Goal: Information Seeking & Learning: Compare options

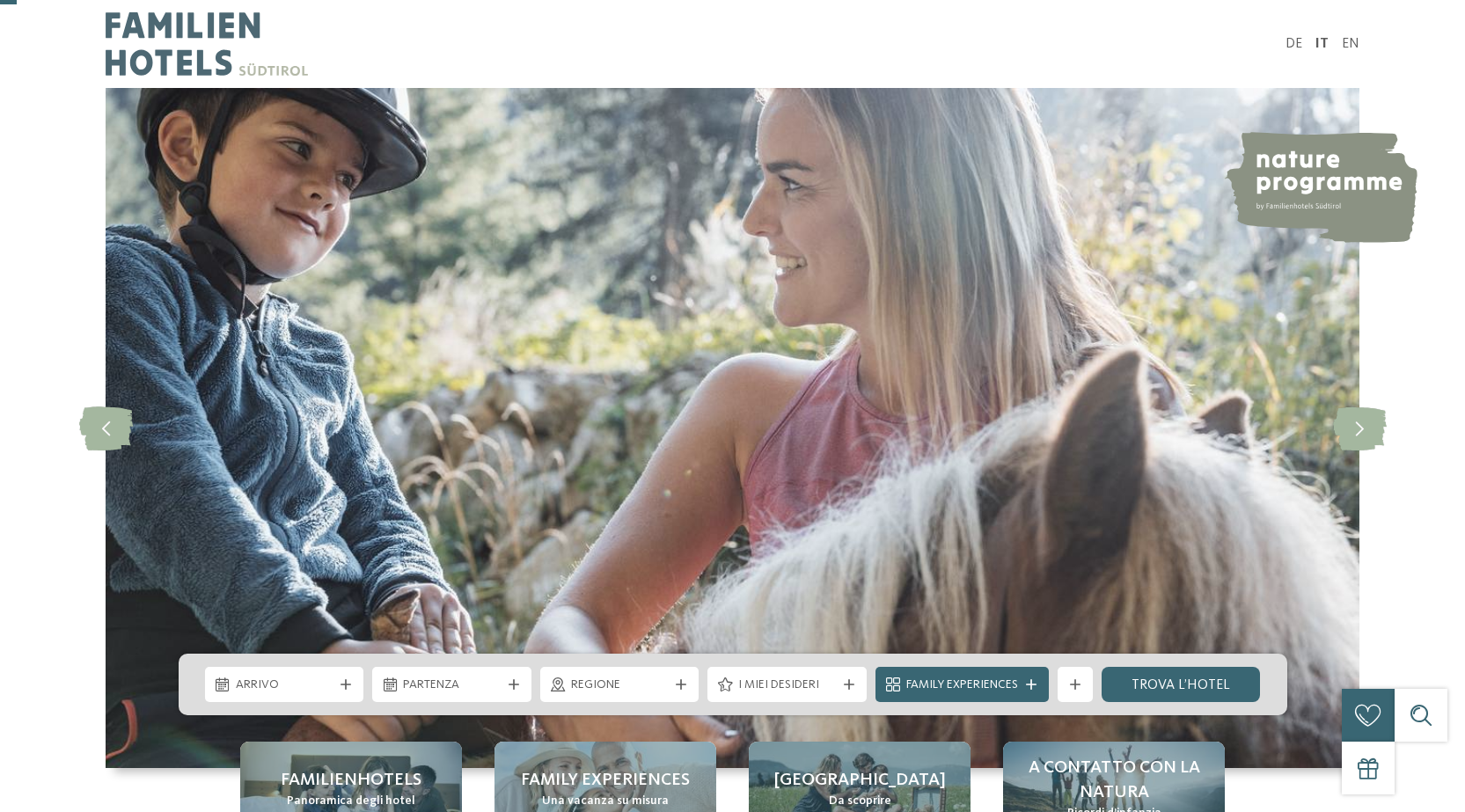
scroll to position [176, 0]
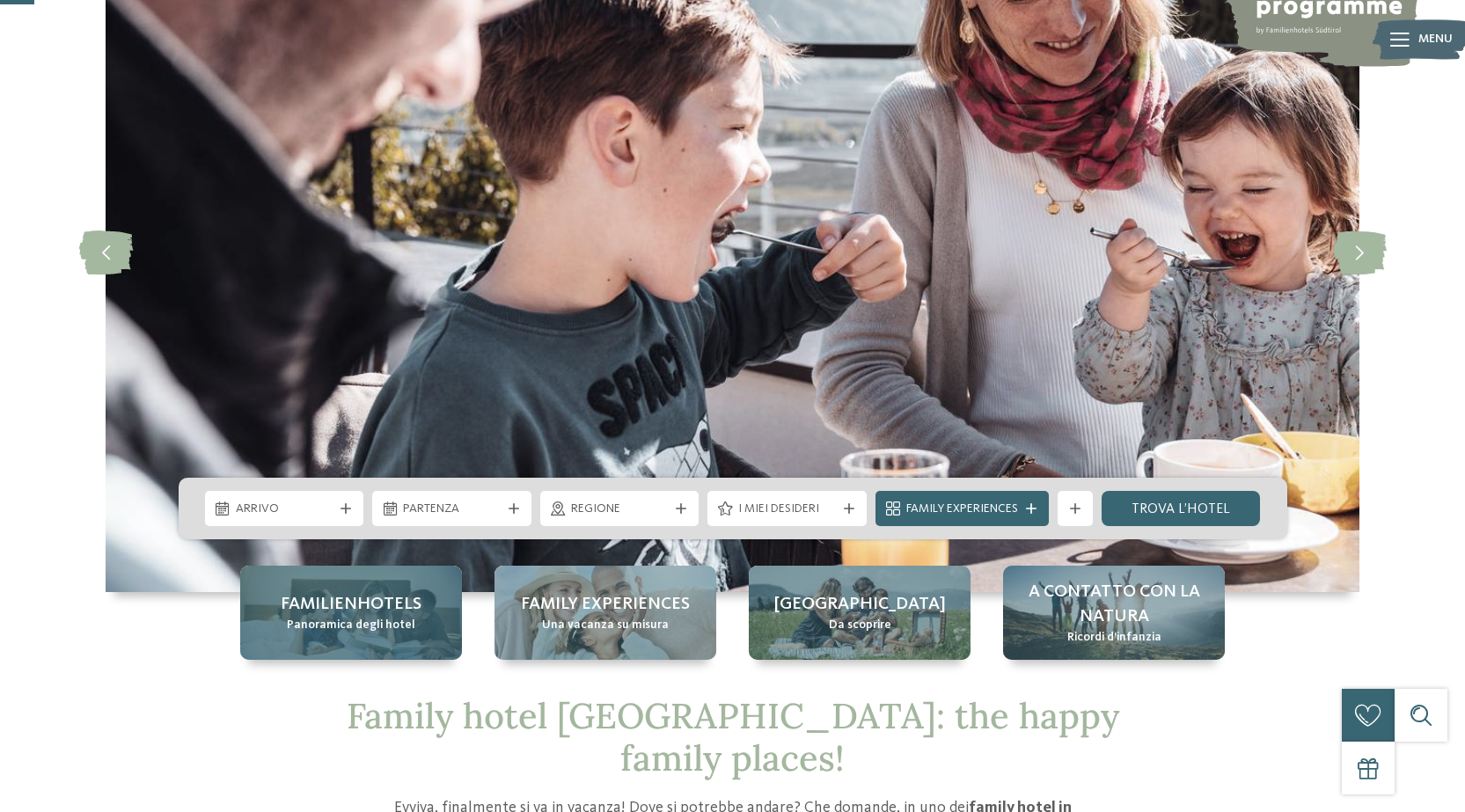
click at [341, 623] on span "Panoramica degli hotel" at bounding box center [351, 626] width 129 height 18
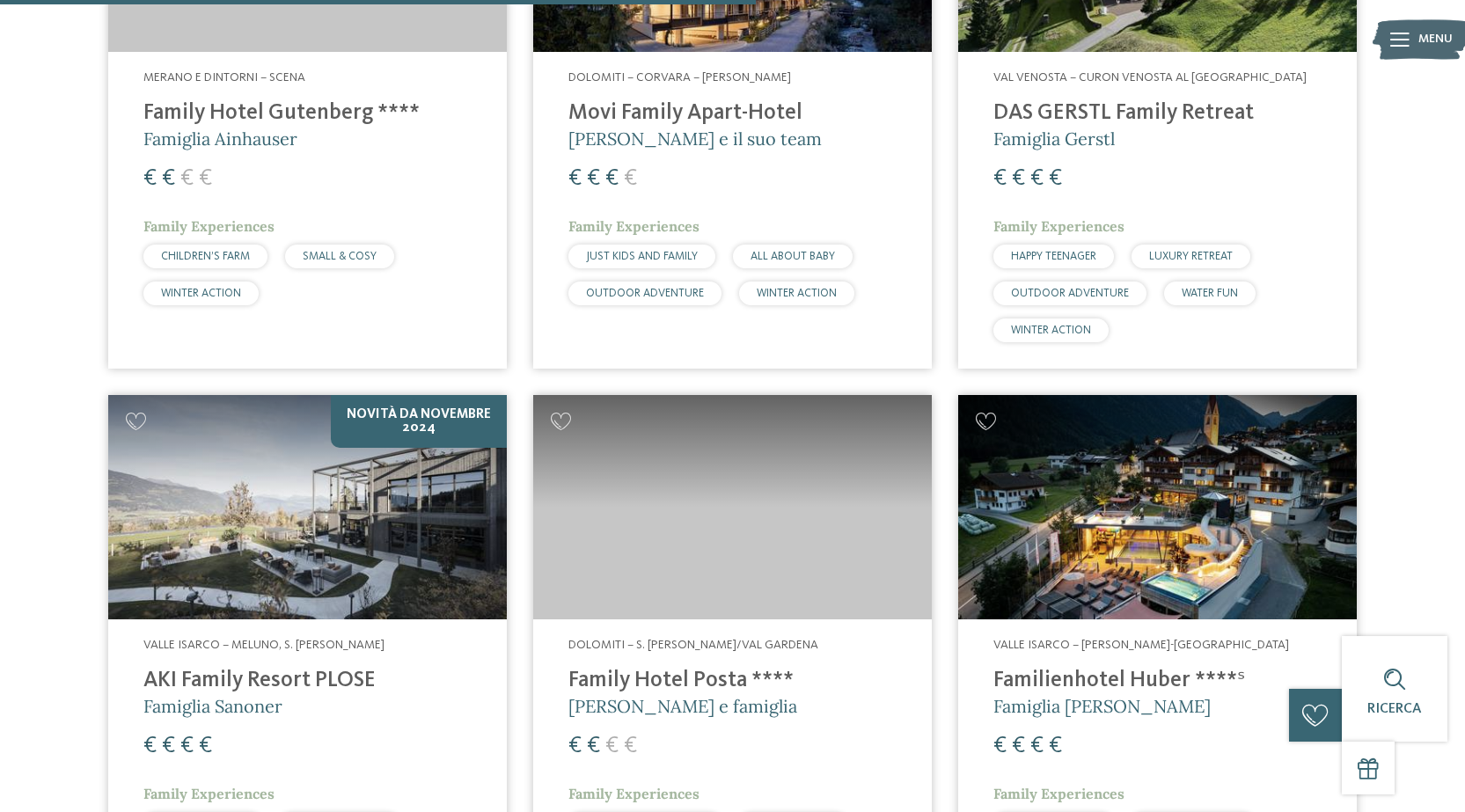
scroll to position [3167, 0]
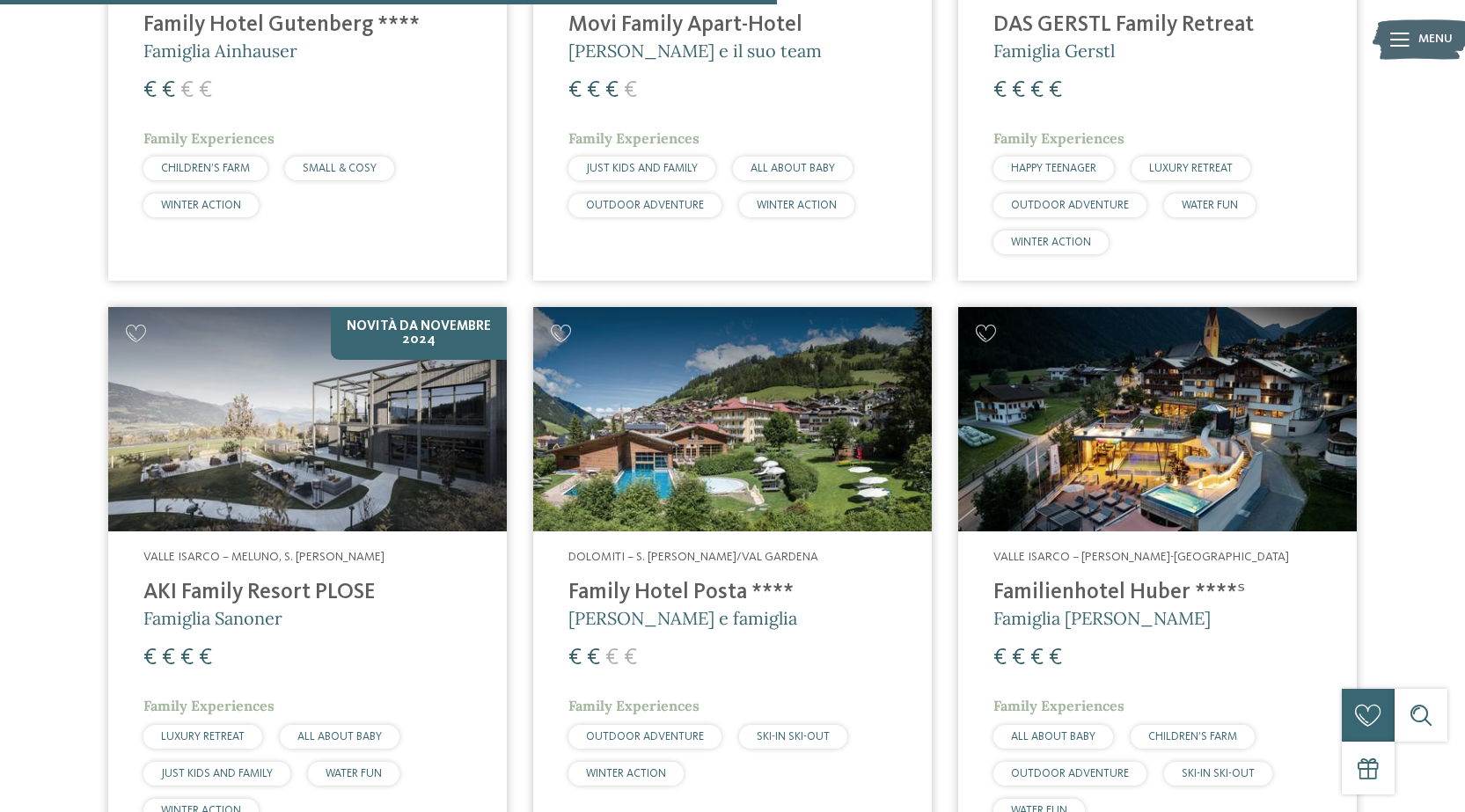
click at [268, 580] on h4 "AKI Family Resort PLOSE" at bounding box center [308, 593] width 329 height 27
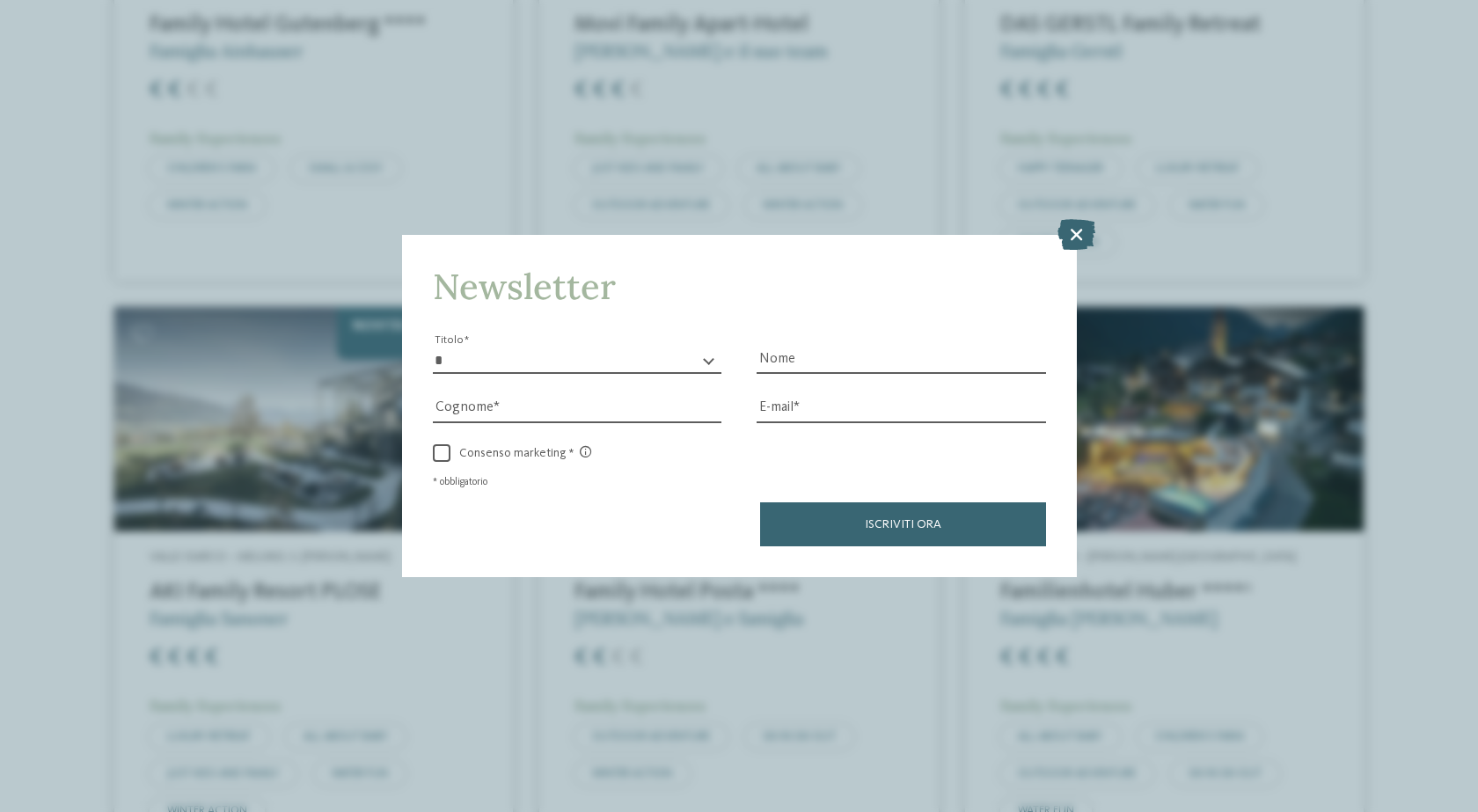
click at [1079, 235] on icon at bounding box center [1076, 234] width 37 height 31
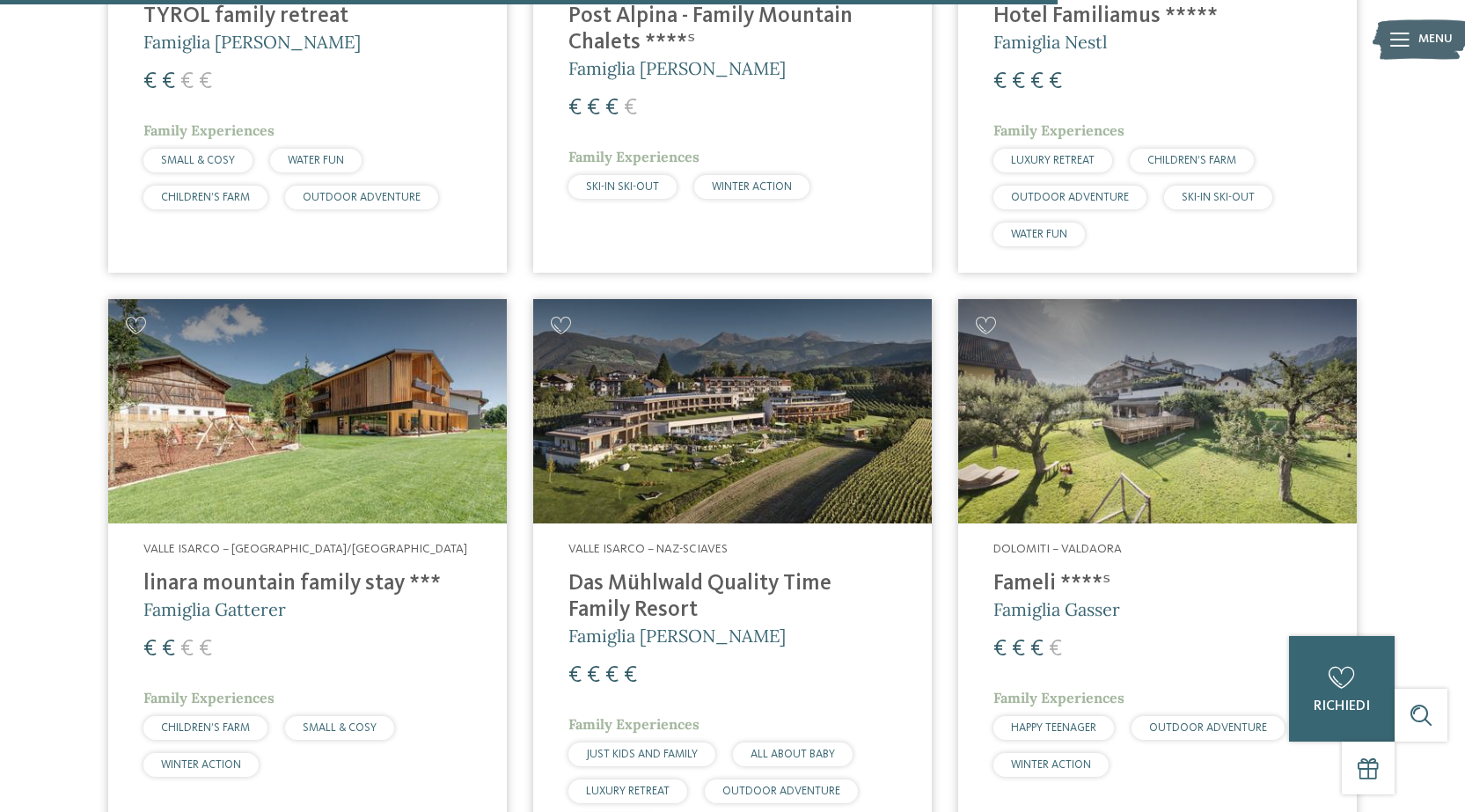
scroll to position [4398, 0]
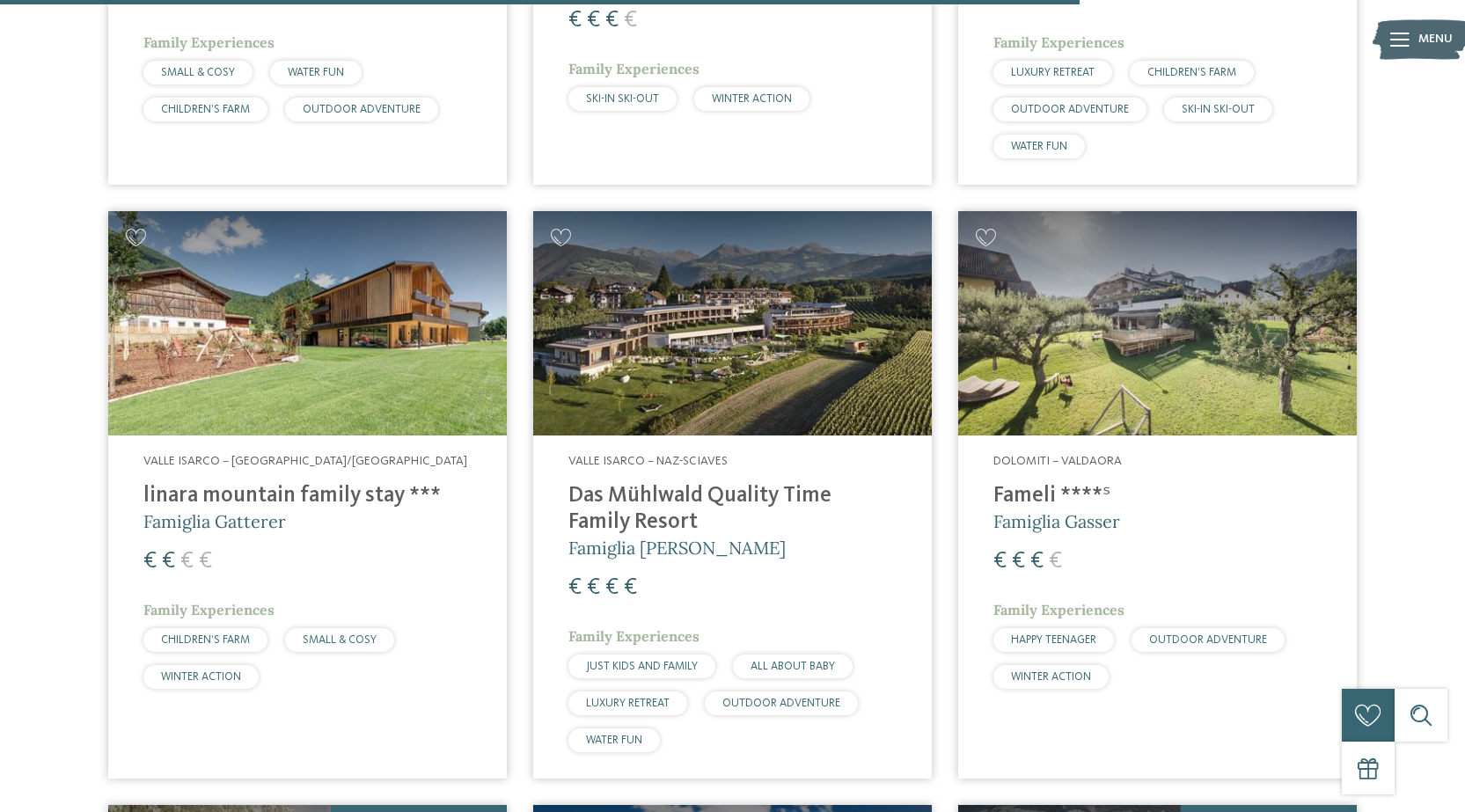
click at [271, 483] on h4 "linara mountain family stay ***" at bounding box center [308, 496] width 329 height 27
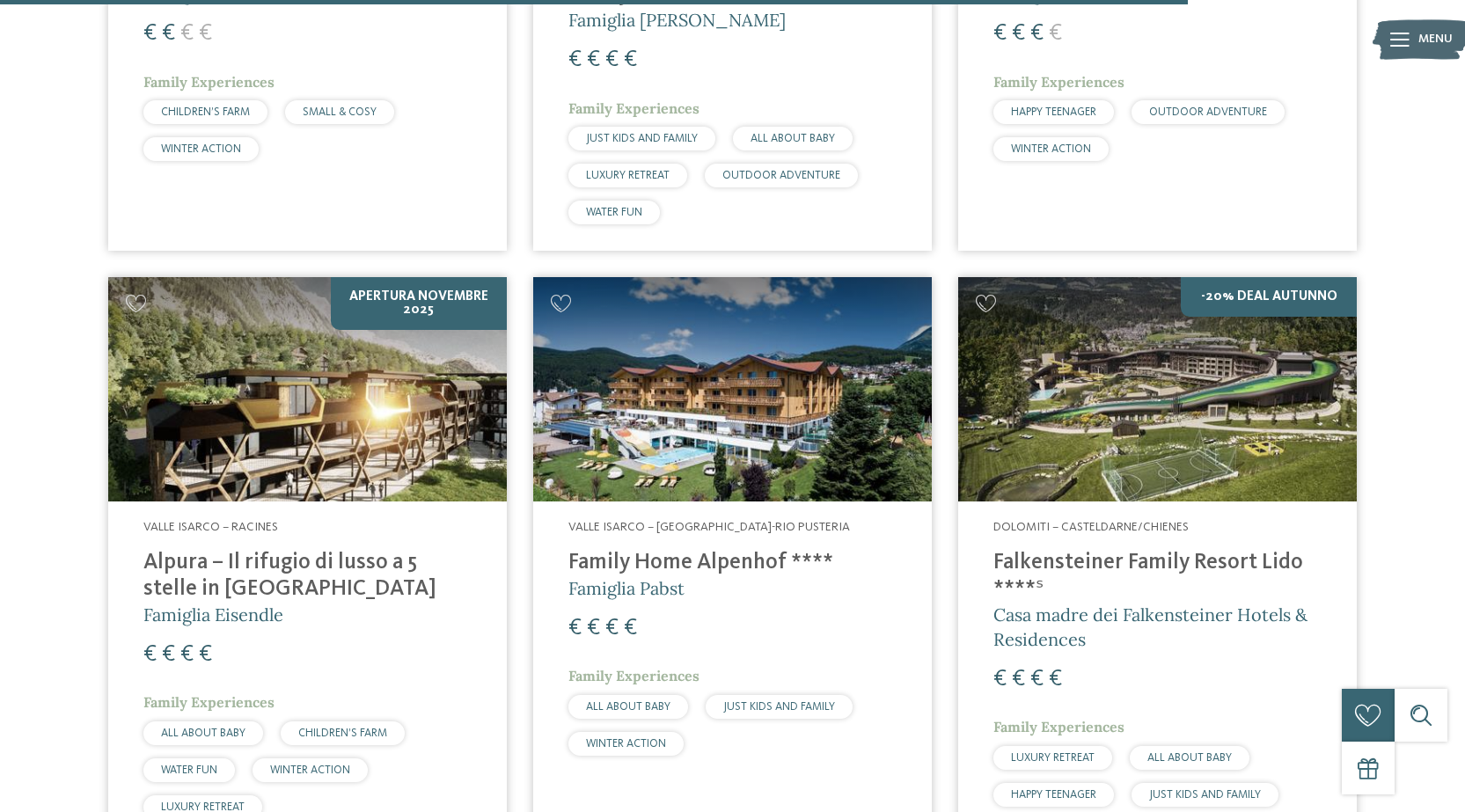
scroll to position [5014, 0]
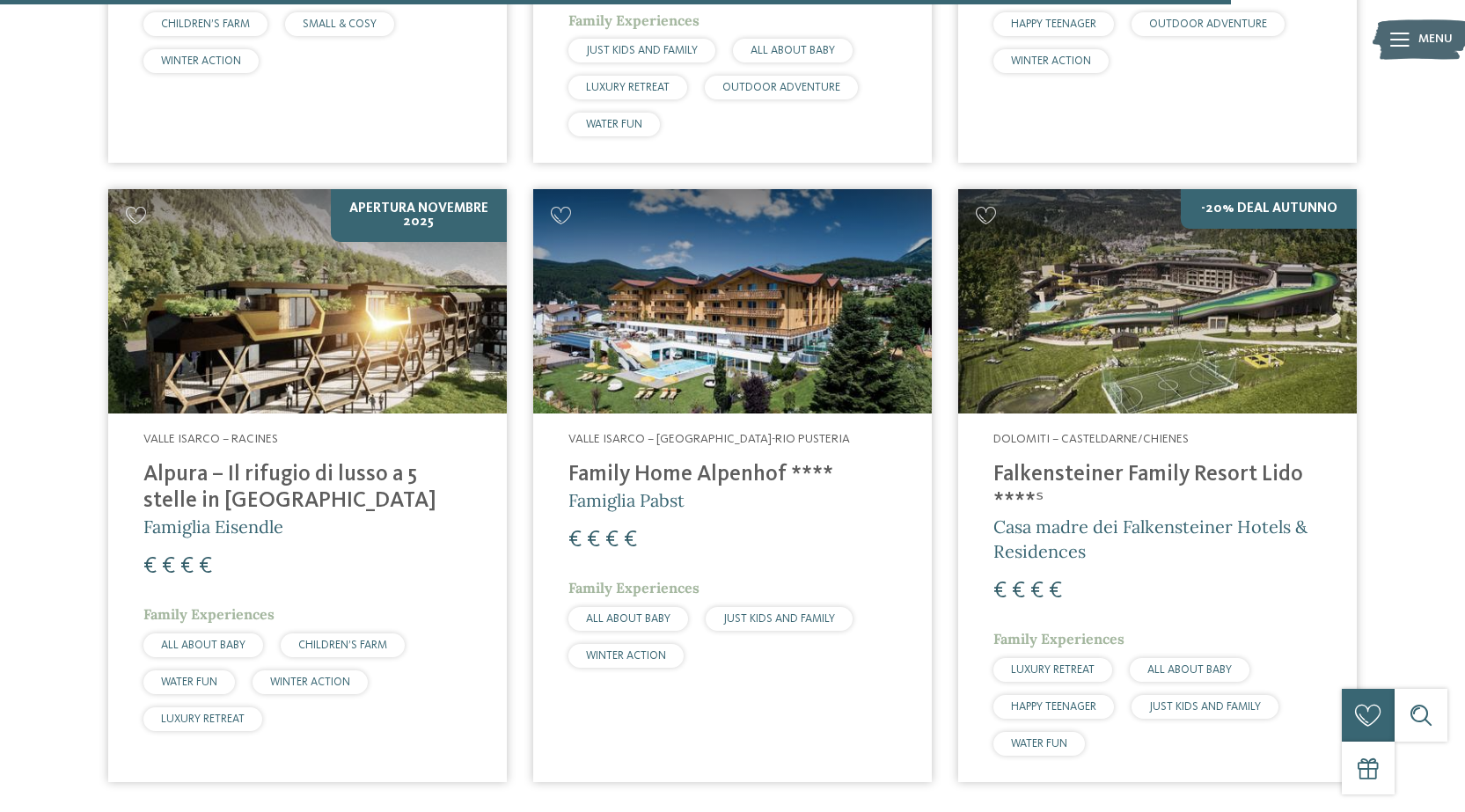
click at [742, 462] on h4 "Family Home Alpenhof ****" at bounding box center [733, 476] width 329 height 27
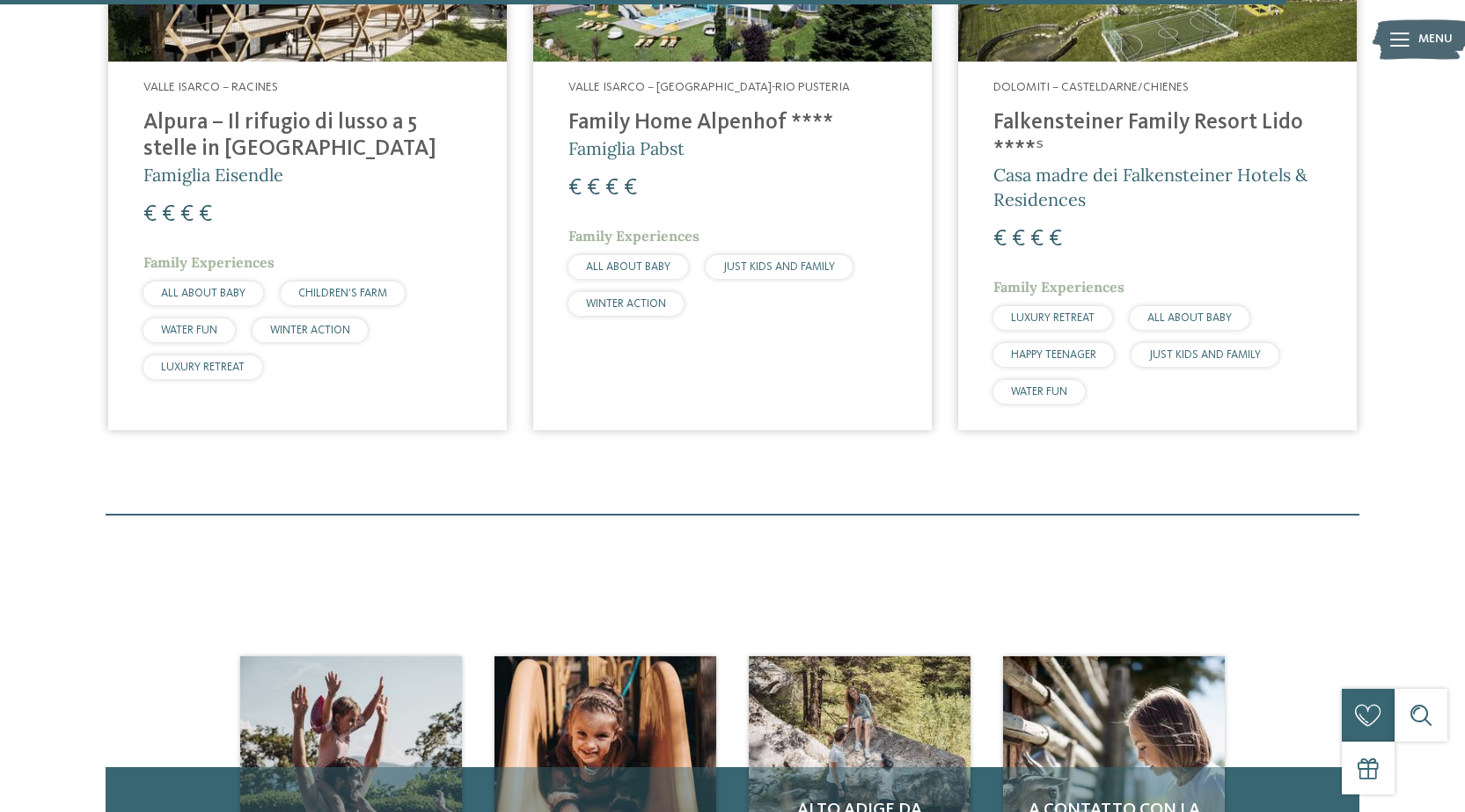
scroll to position [5101, 0]
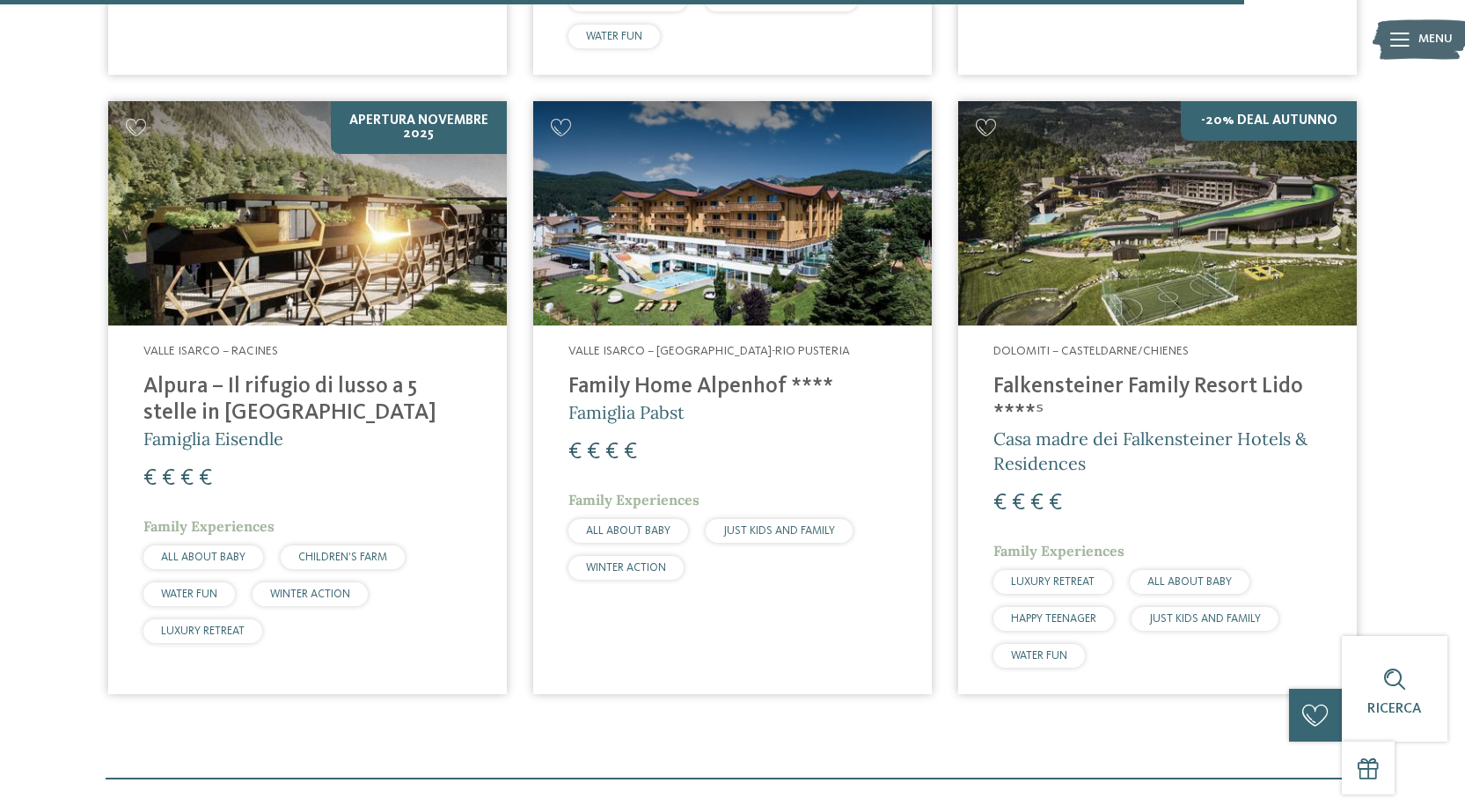
click at [1106, 374] on h4 "Falkensteiner Family Resort Lido ****ˢ" at bounding box center [1158, 400] width 329 height 53
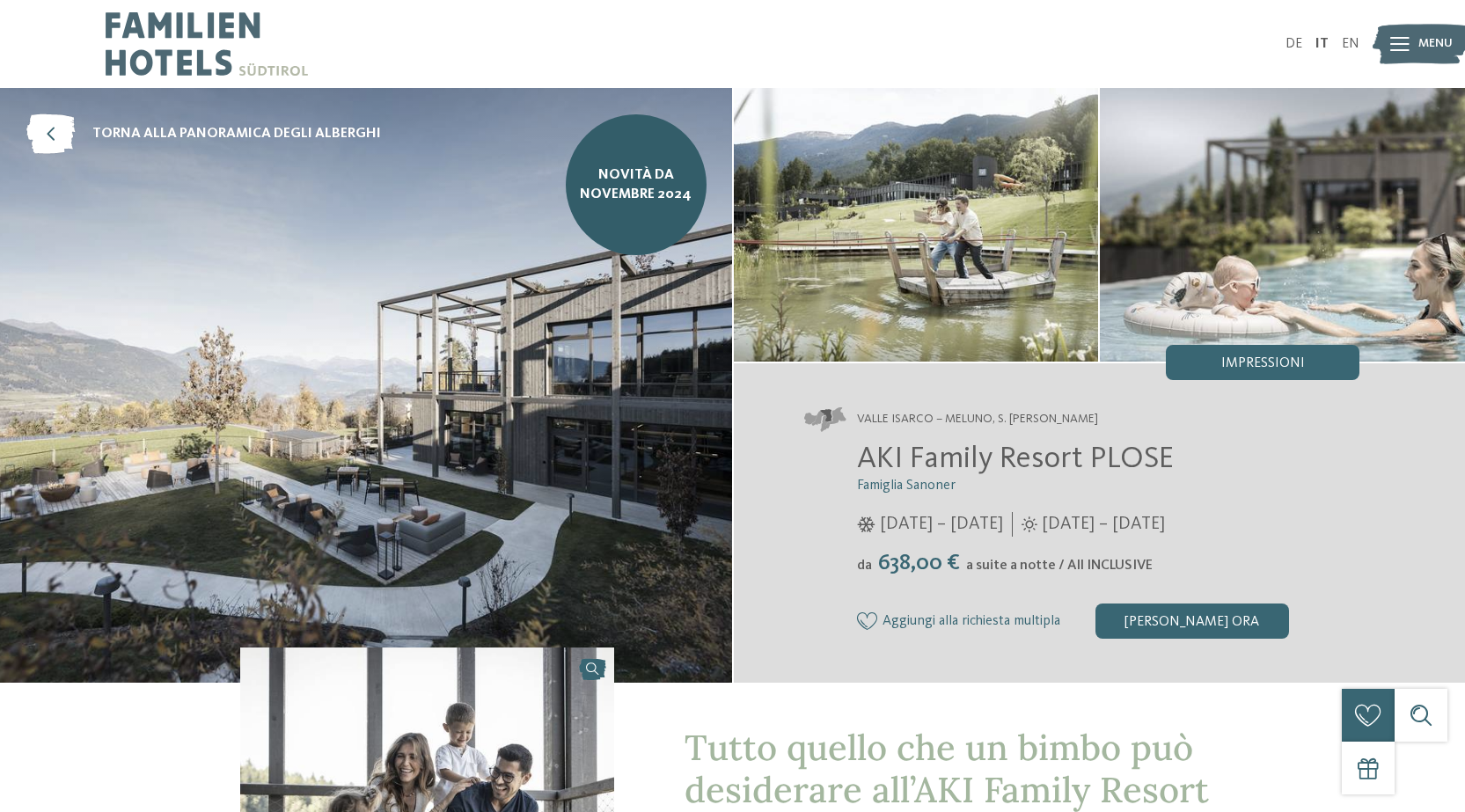
click at [1402, 49] on icon at bounding box center [1401, 44] width 20 height 14
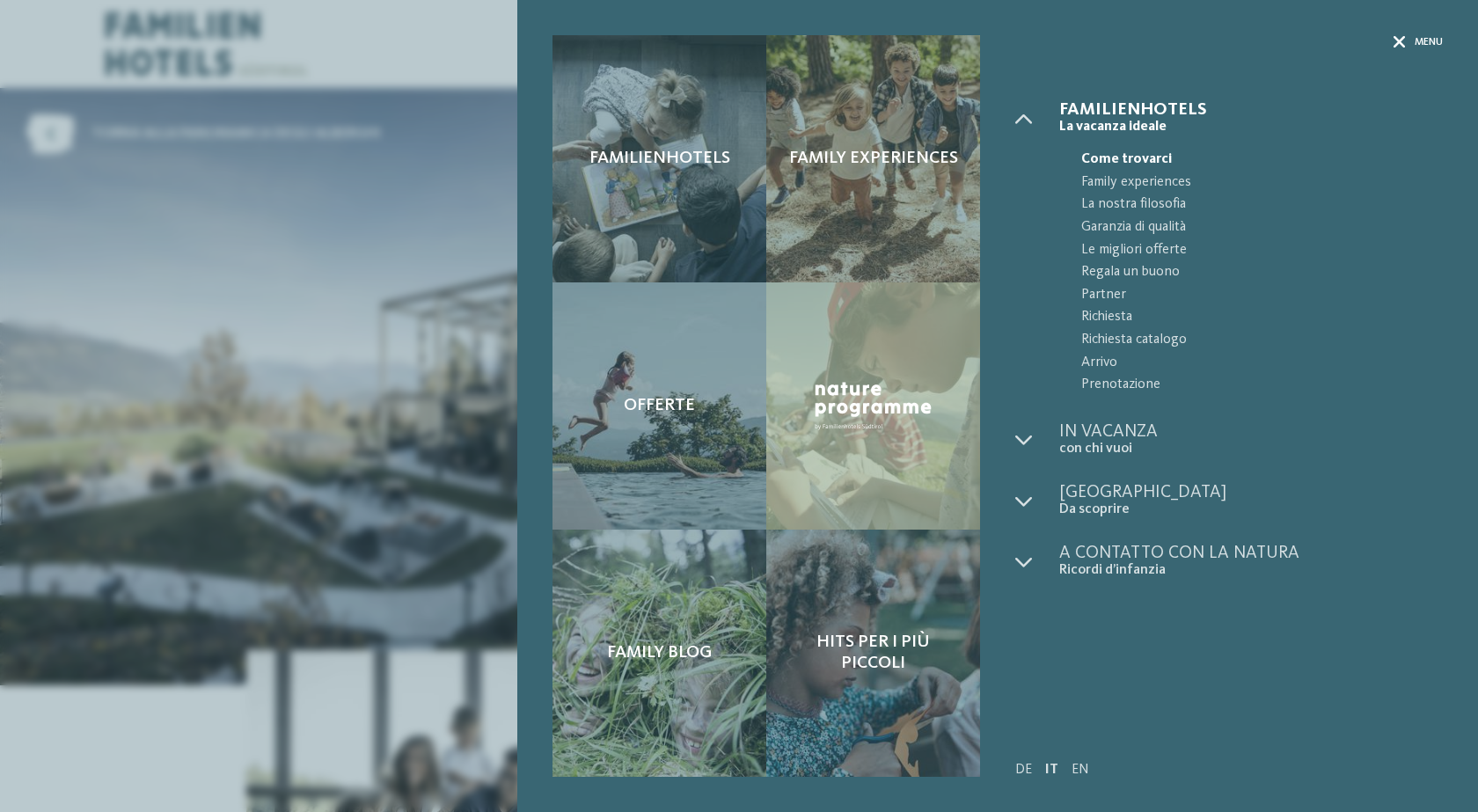
click at [1399, 44] on icon at bounding box center [1399, 42] width 12 height 12
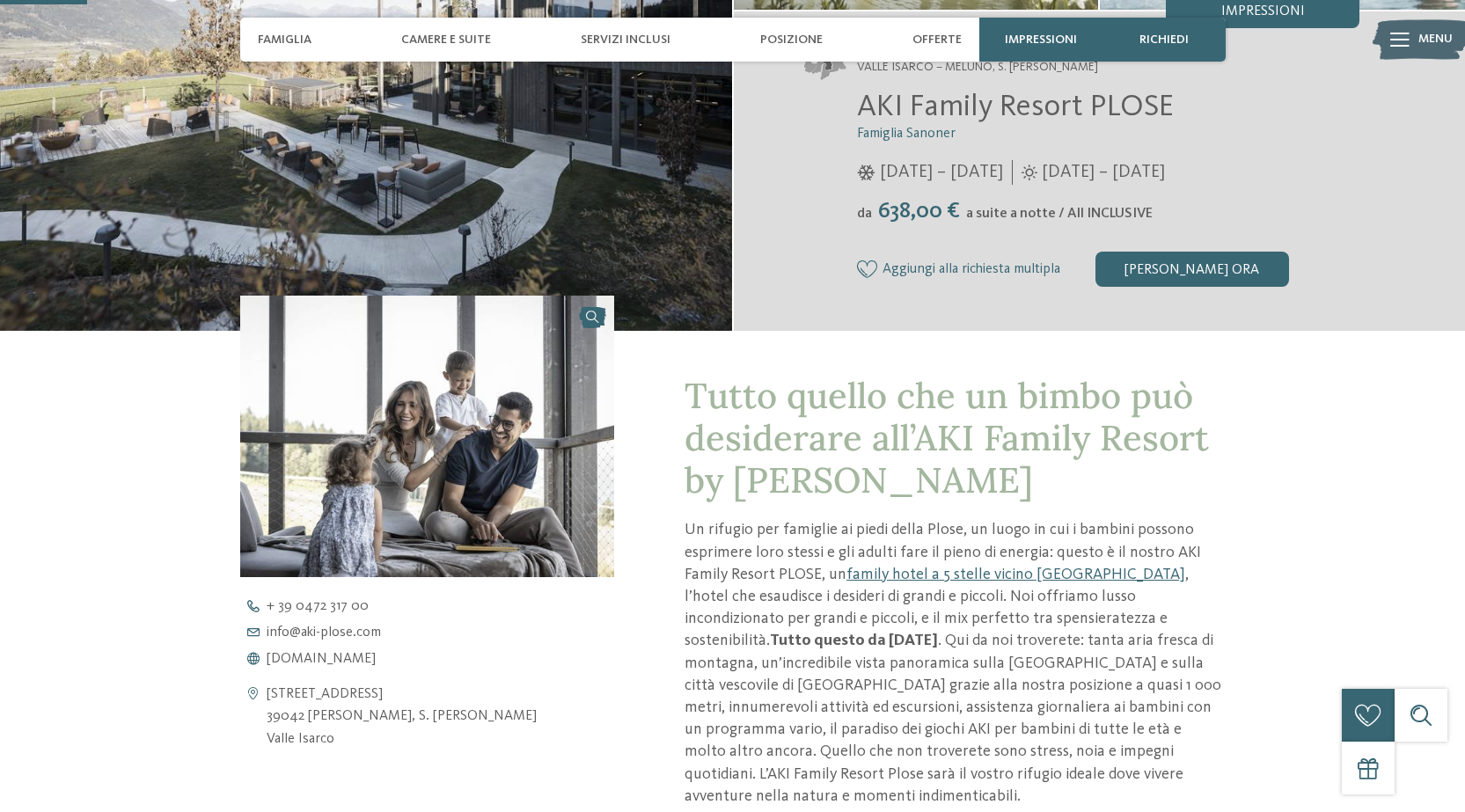
scroll to position [527, 0]
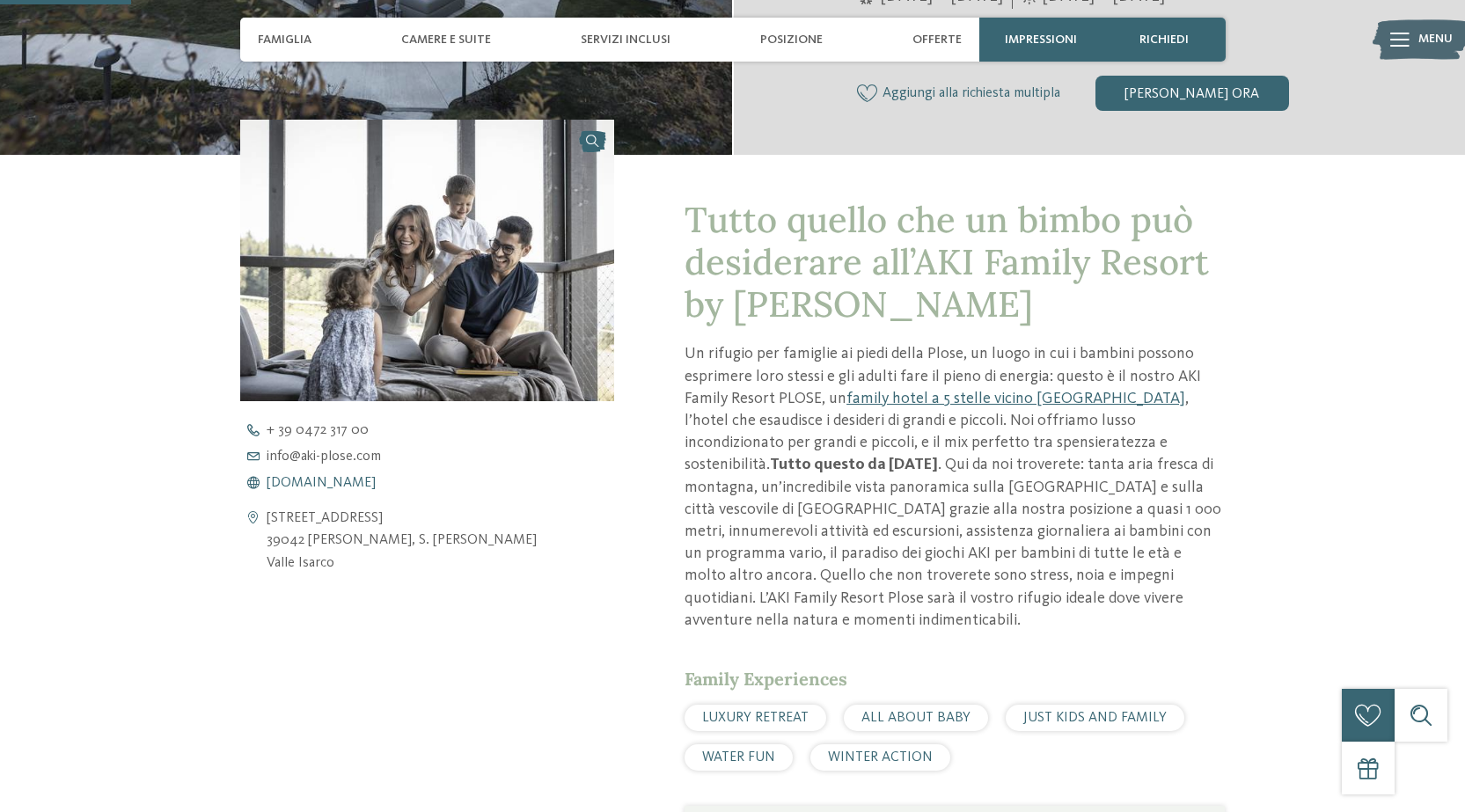
click at [333, 482] on span "www.aki-plose.com" at bounding box center [321, 483] width 109 height 14
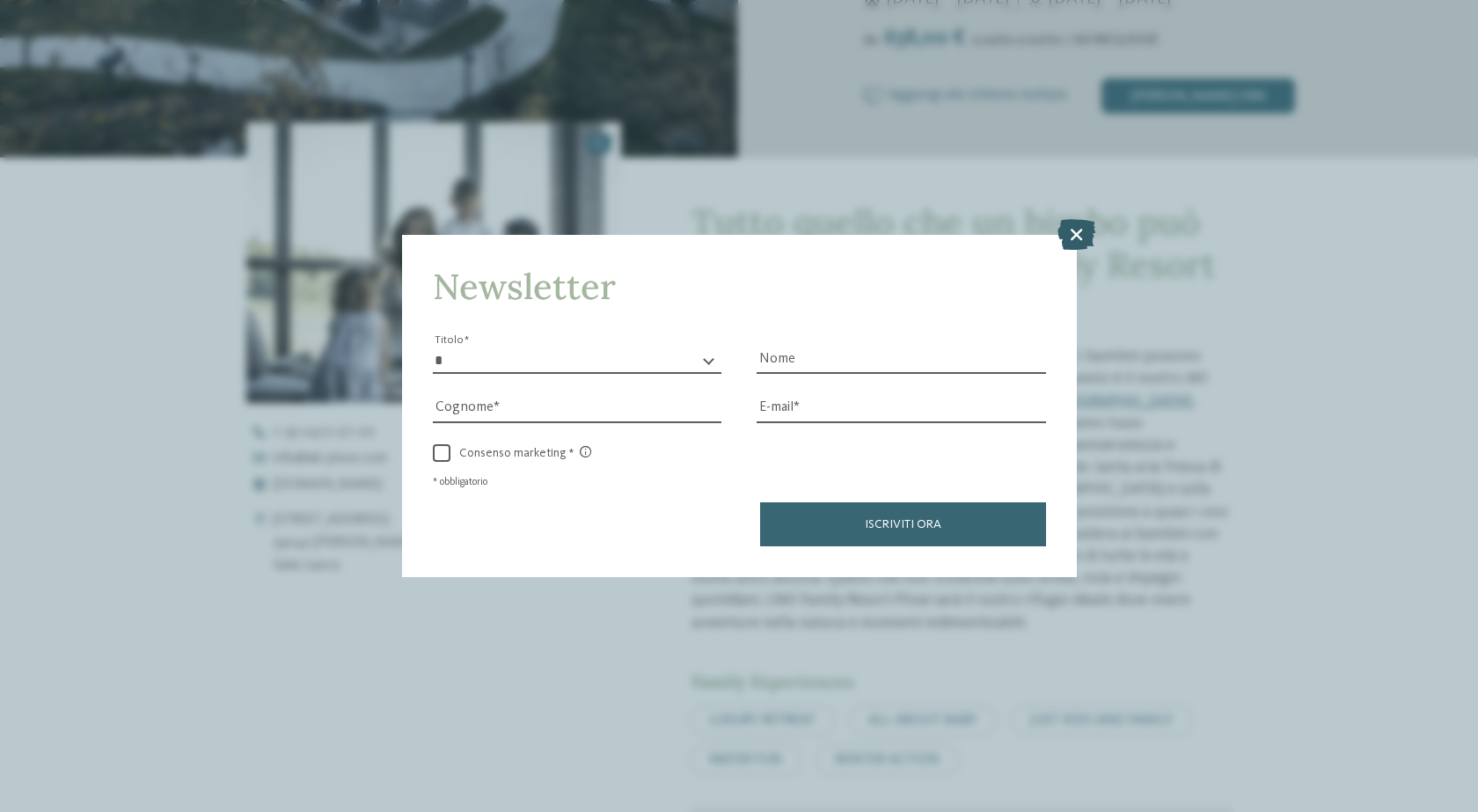
click at [1073, 231] on icon at bounding box center [1076, 234] width 37 height 31
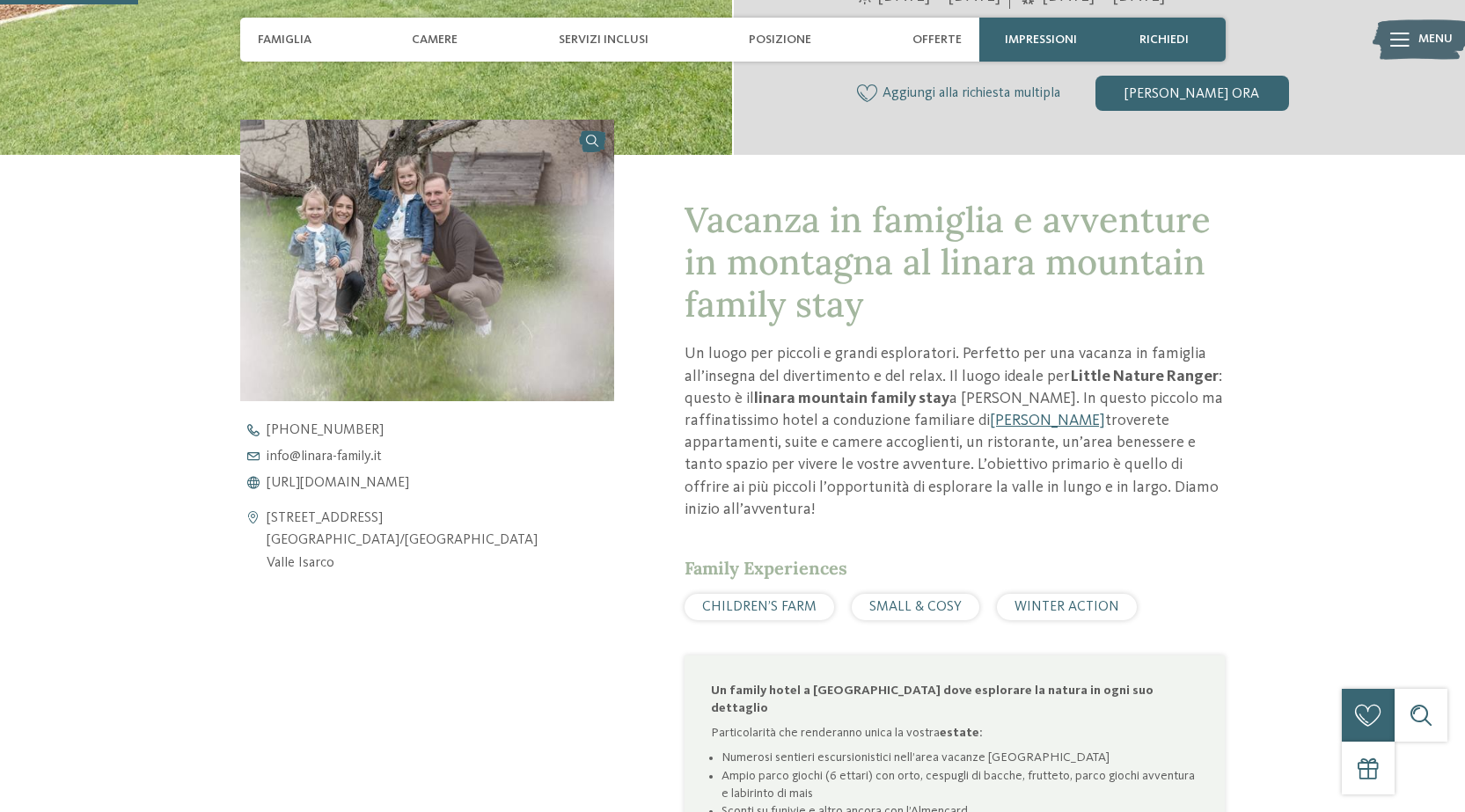
scroll to position [616, 0]
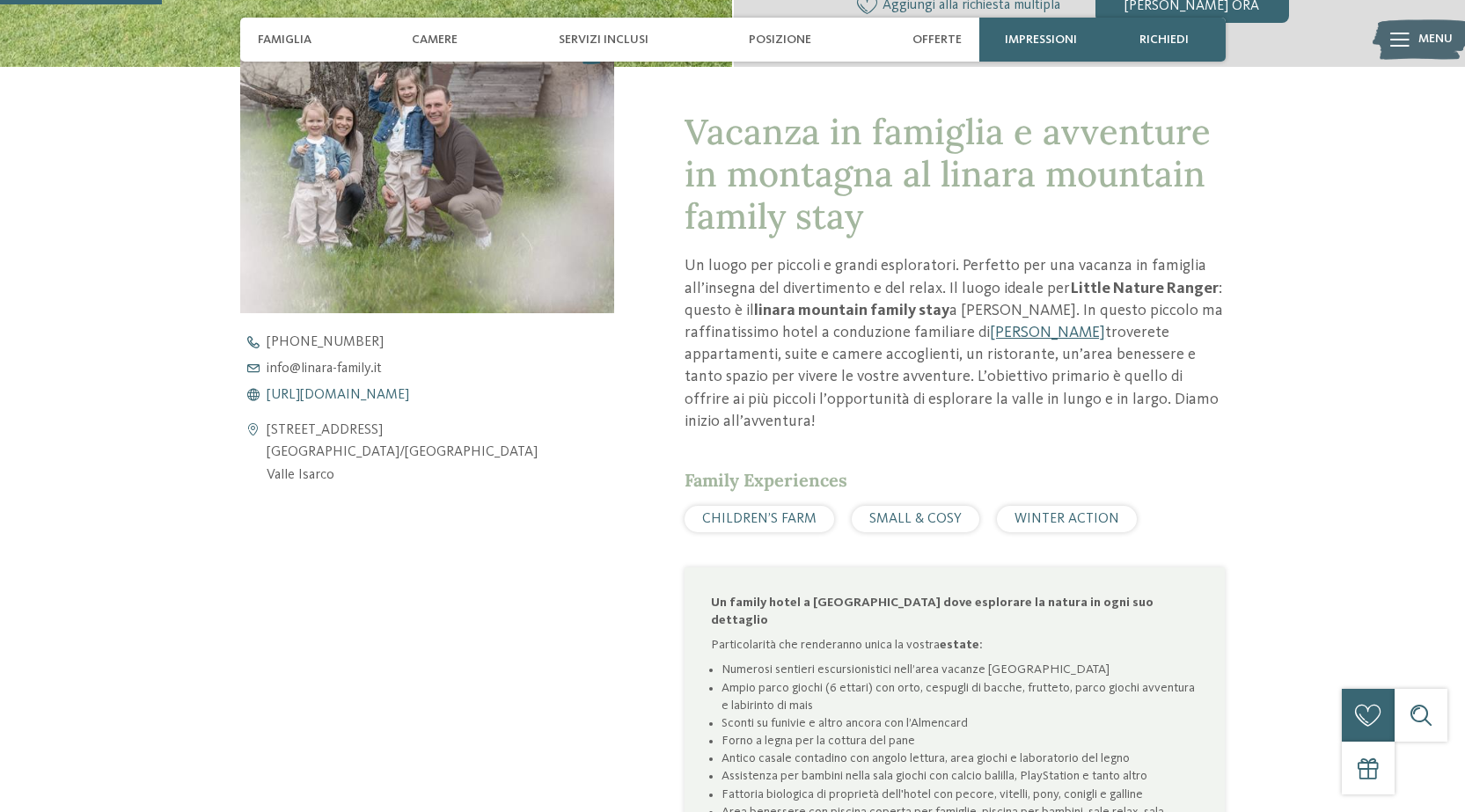
click at [328, 388] on span "https://www.linara-family.it/it" at bounding box center [338, 395] width 143 height 14
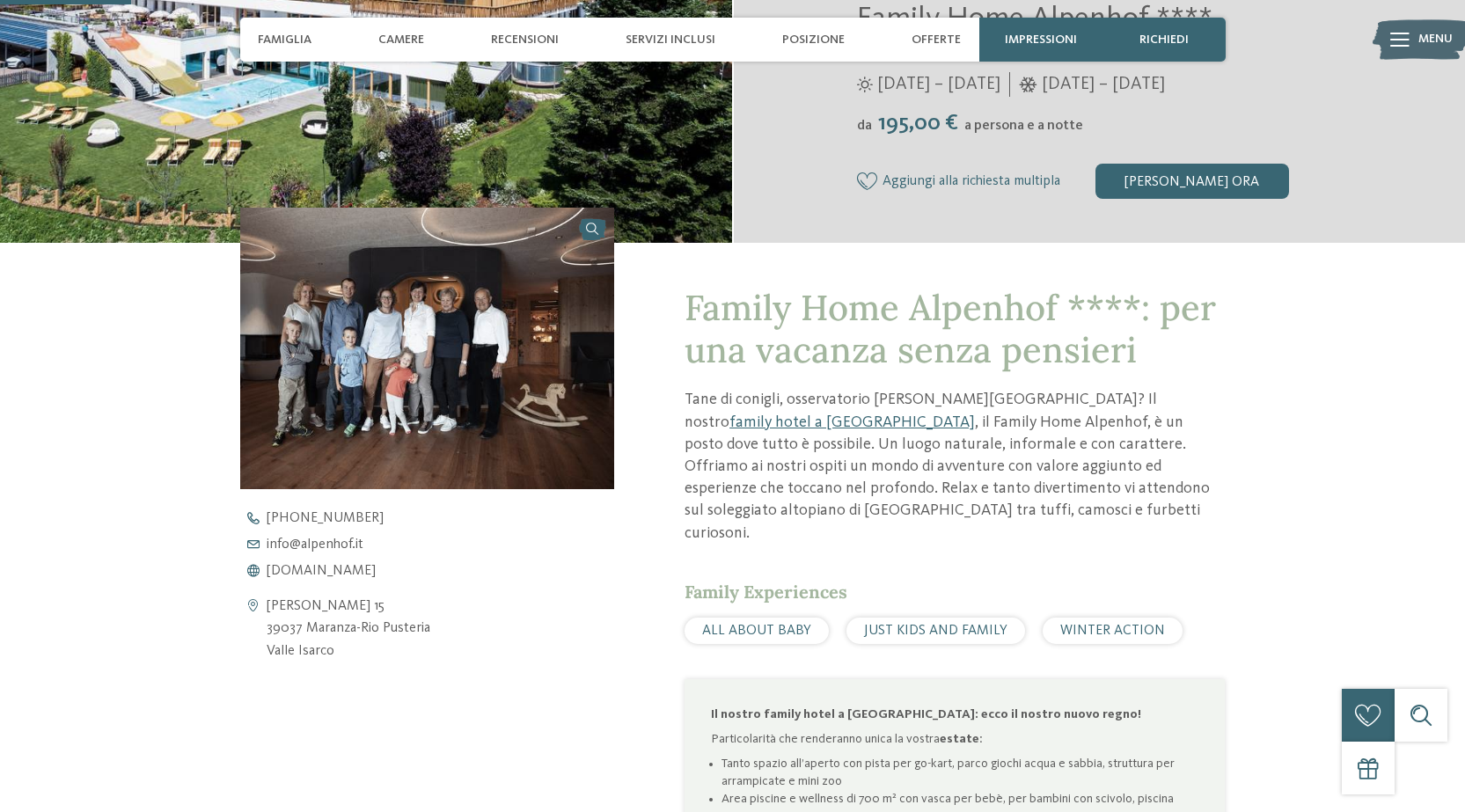
scroll to position [527, 0]
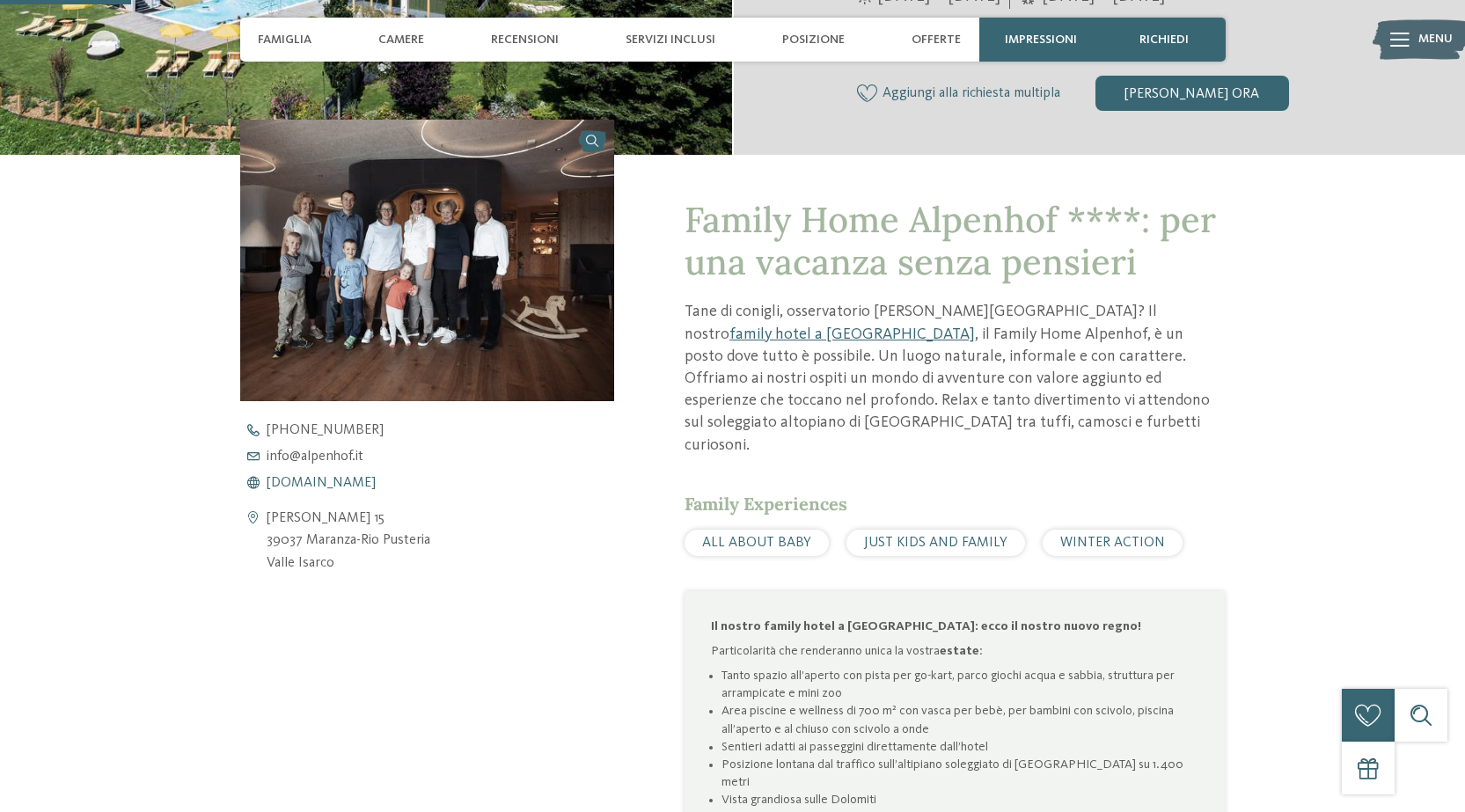
click at [308, 483] on span "www.alpenhof.it" at bounding box center [321, 483] width 109 height 14
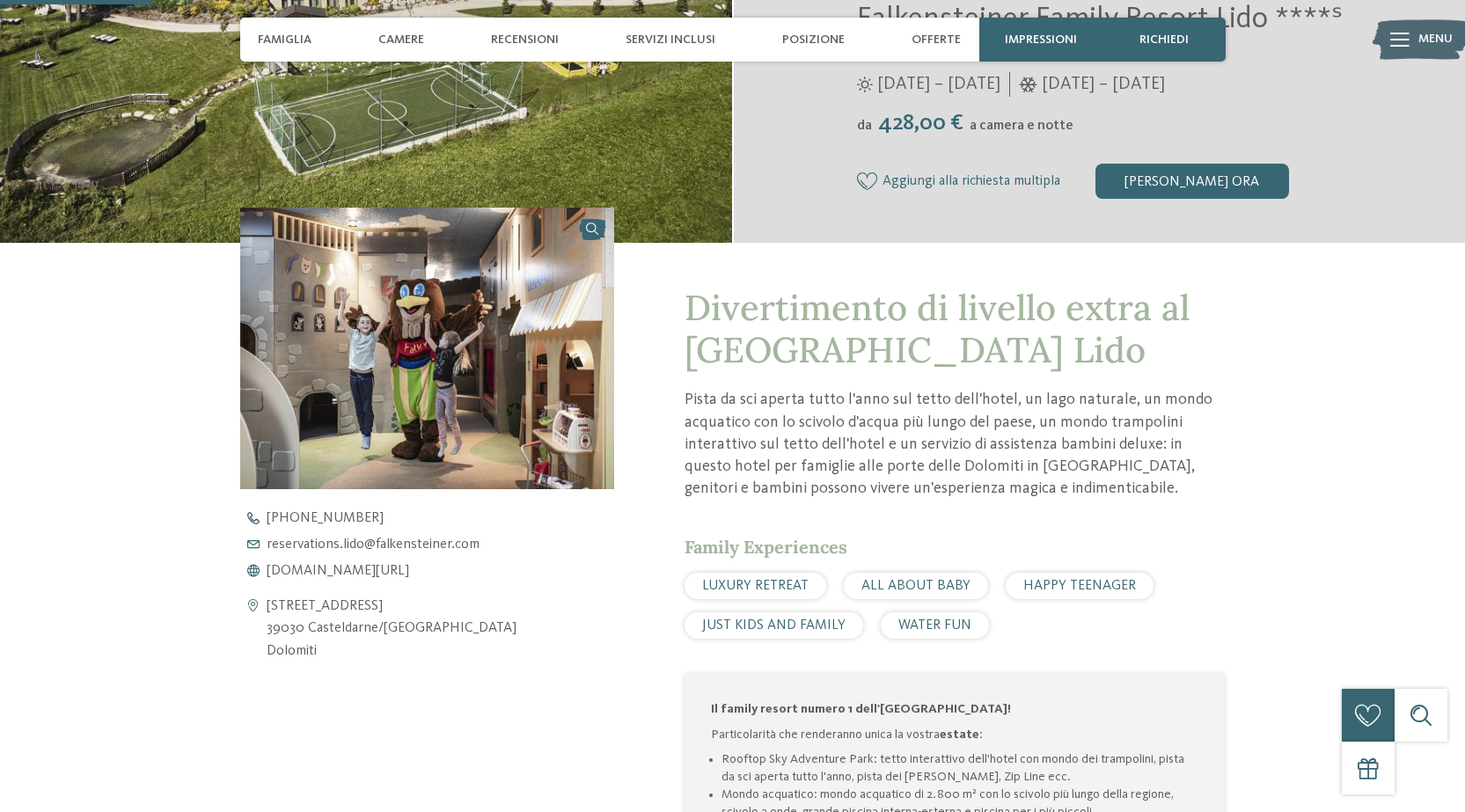
scroll to position [616, 0]
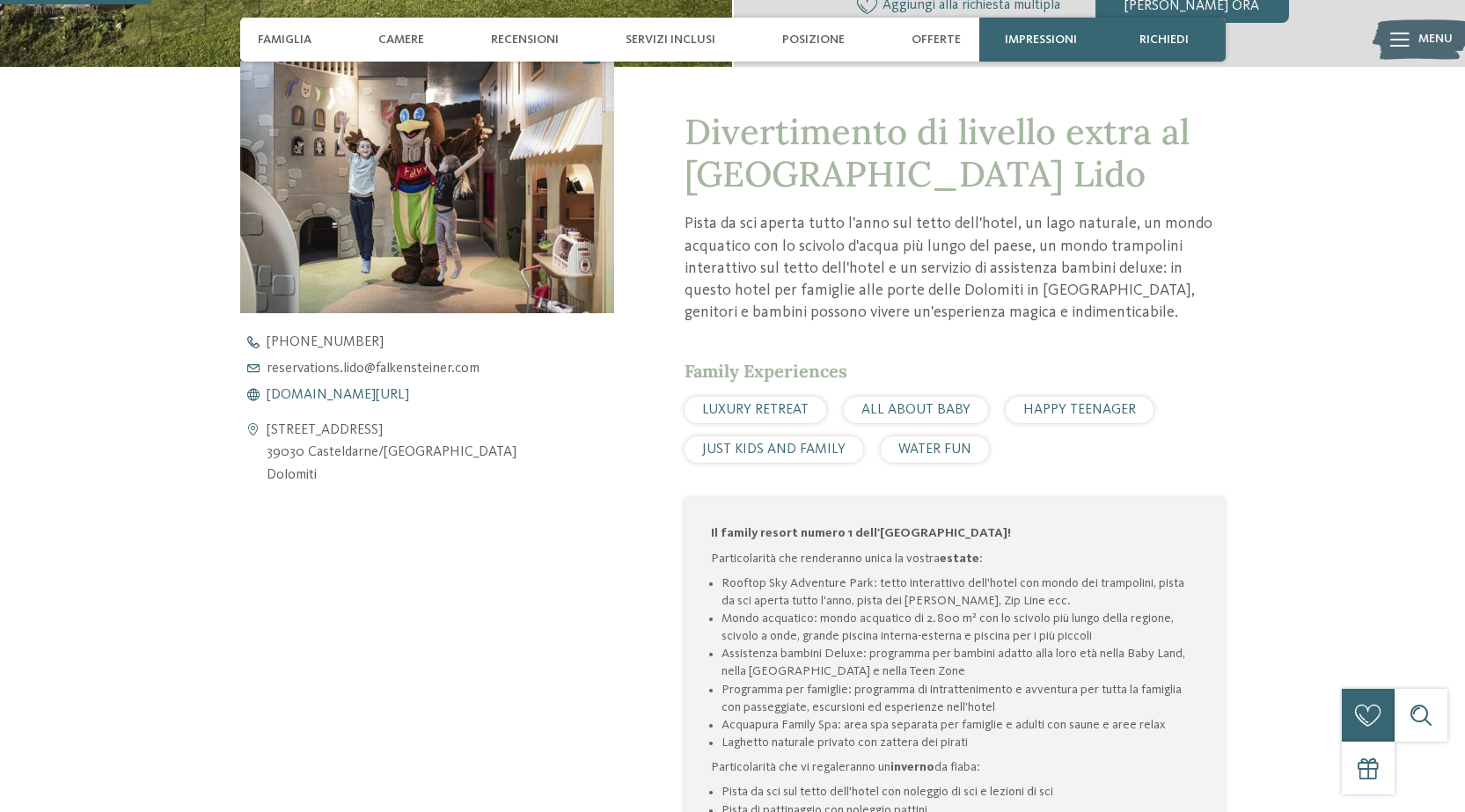
click at [392, 397] on span "www.falkensteiner.com/it/family-resort-lido" at bounding box center [338, 395] width 143 height 14
